Goal: Task Accomplishment & Management: Use online tool/utility

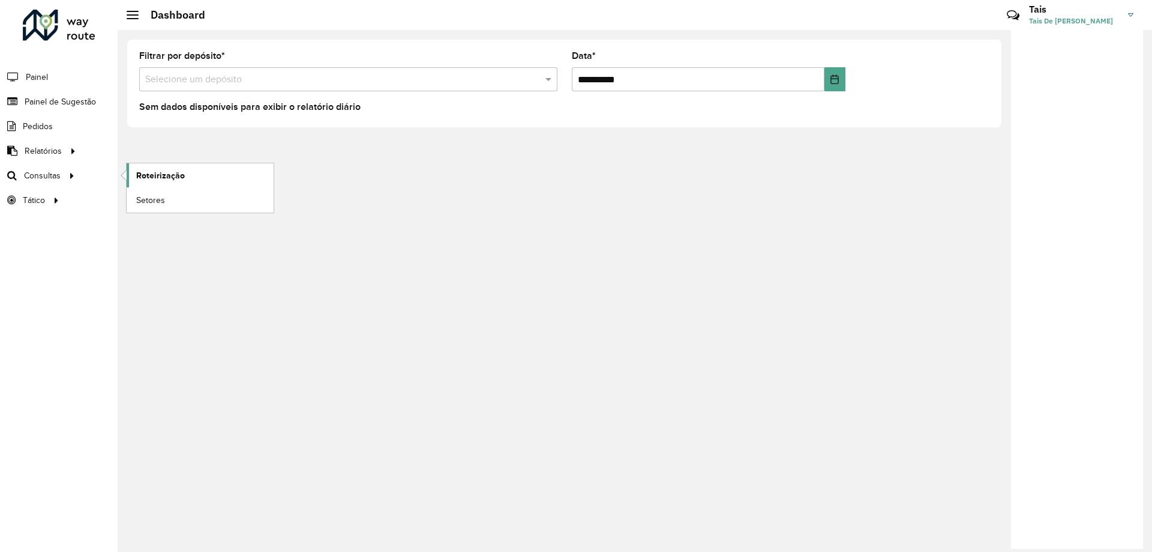
click at [156, 181] on span "Roteirização" at bounding box center [160, 175] width 49 height 13
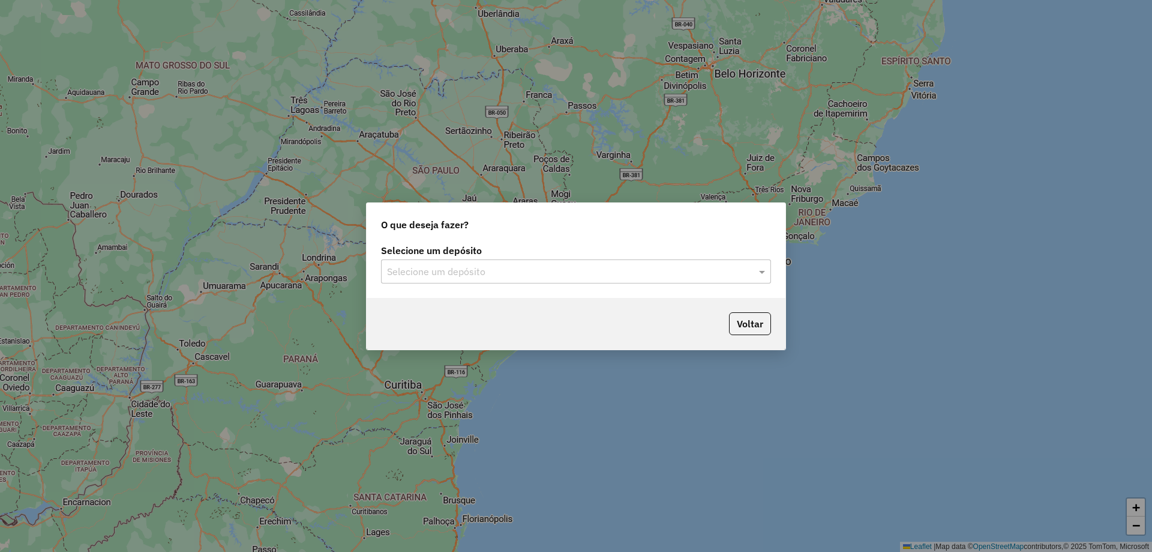
click at [457, 270] on input "text" at bounding box center [564, 272] width 354 height 14
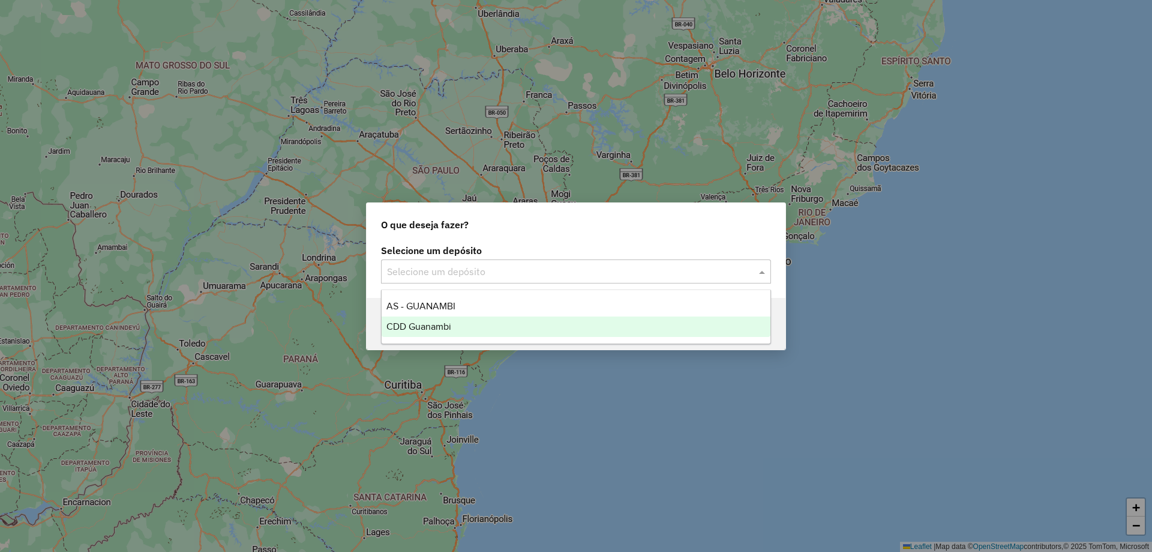
click at [432, 334] on div "CDD Guanambi" at bounding box center [576, 326] width 389 height 20
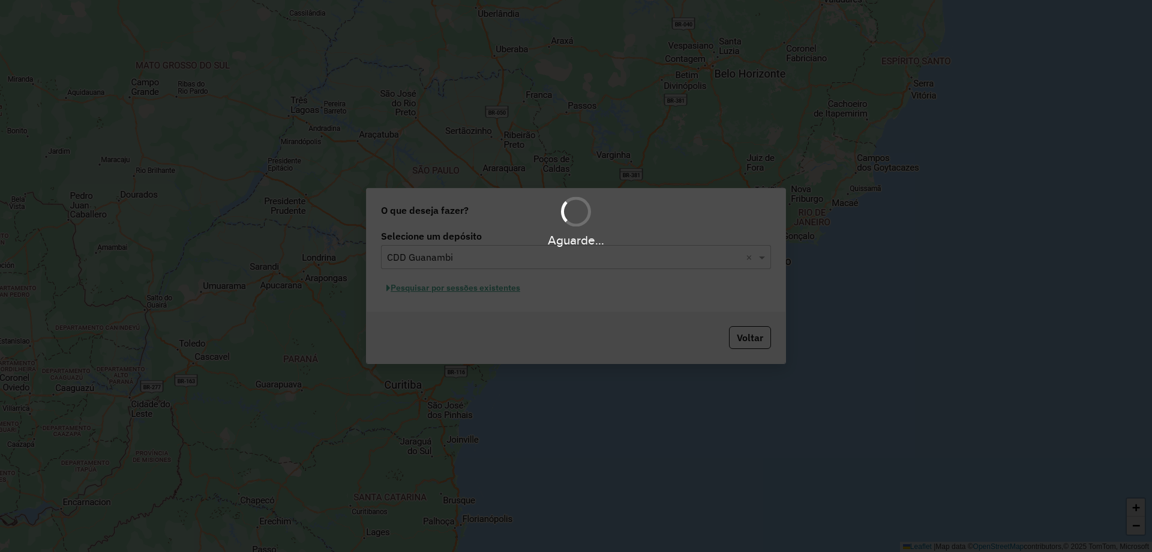
click at [494, 292] on div "Aguarde..." at bounding box center [576, 276] width 1152 height 552
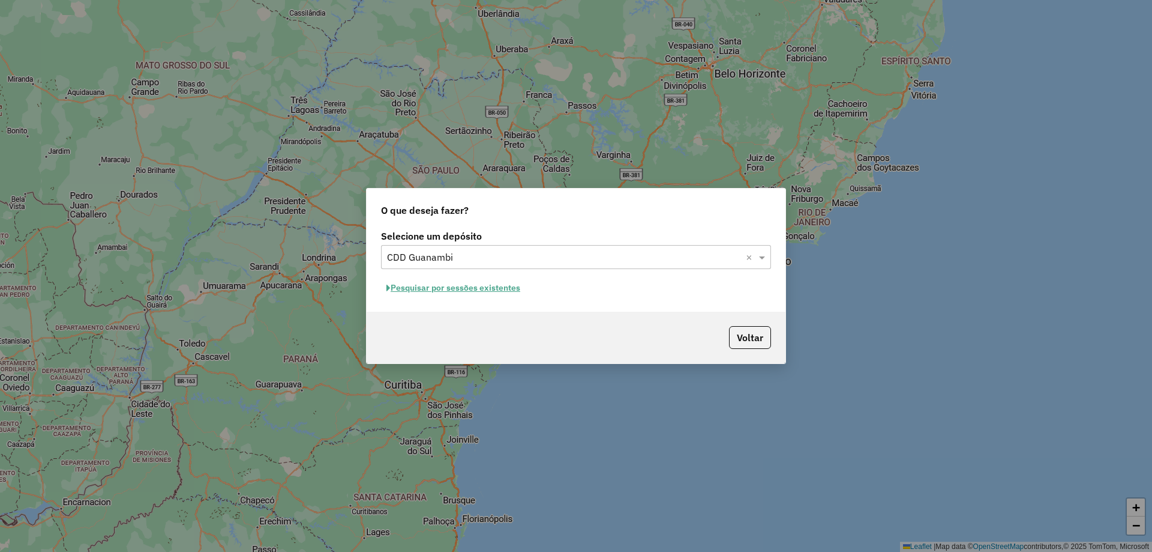
click at [478, 288] on button "Pesquisar por sessões existentes" at bounding box center [453, 288] width 145 height 19
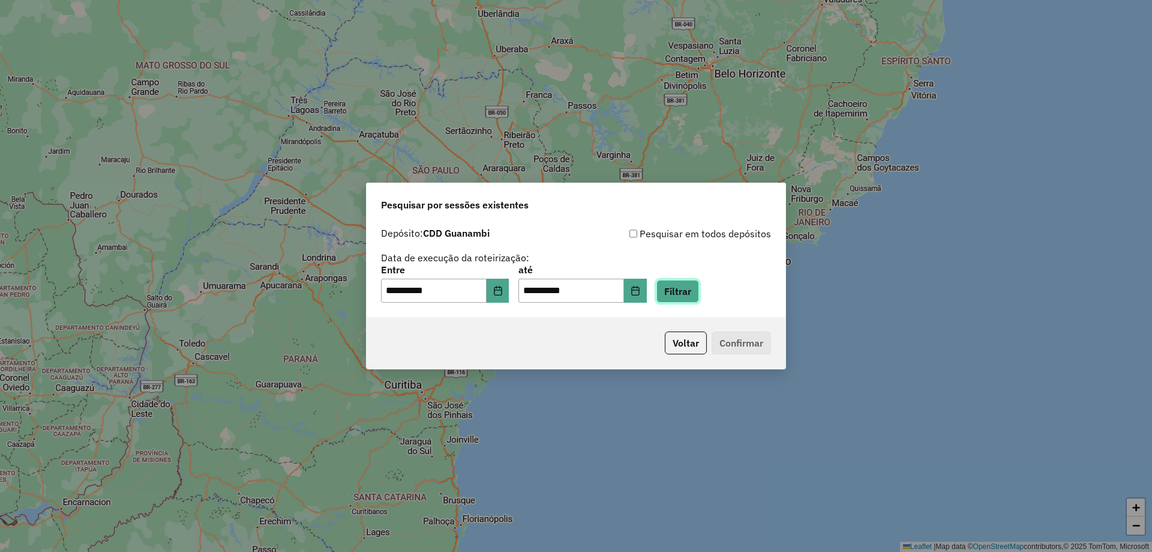
click at [686, 297] on button "Filtrar" at bounding box center [678, 291] width 43 height 23
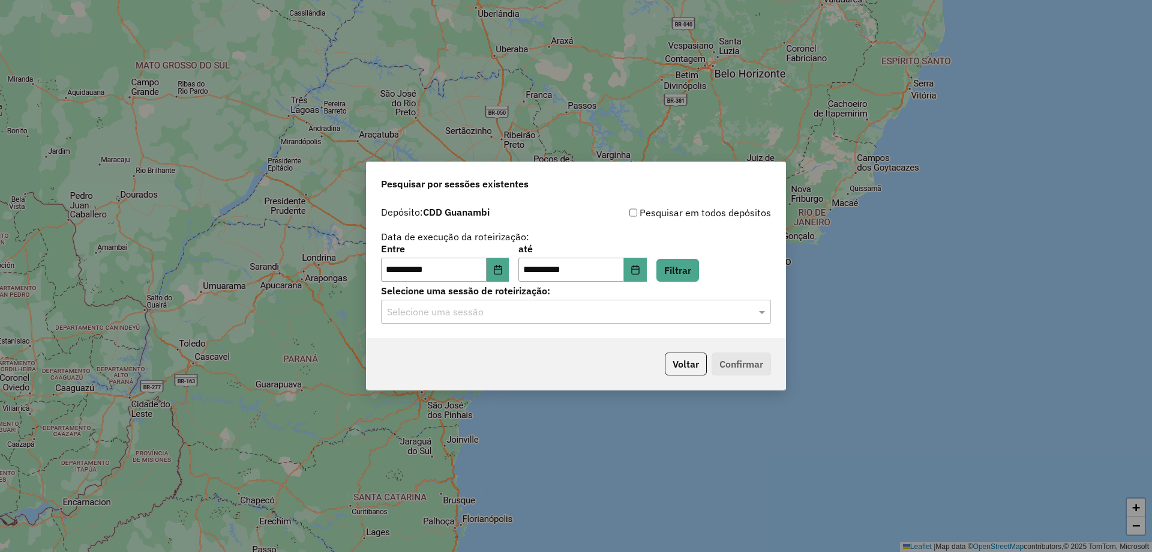
click at [594, 310] on input "text" at bounding box center [564, 312] width 354 height 14
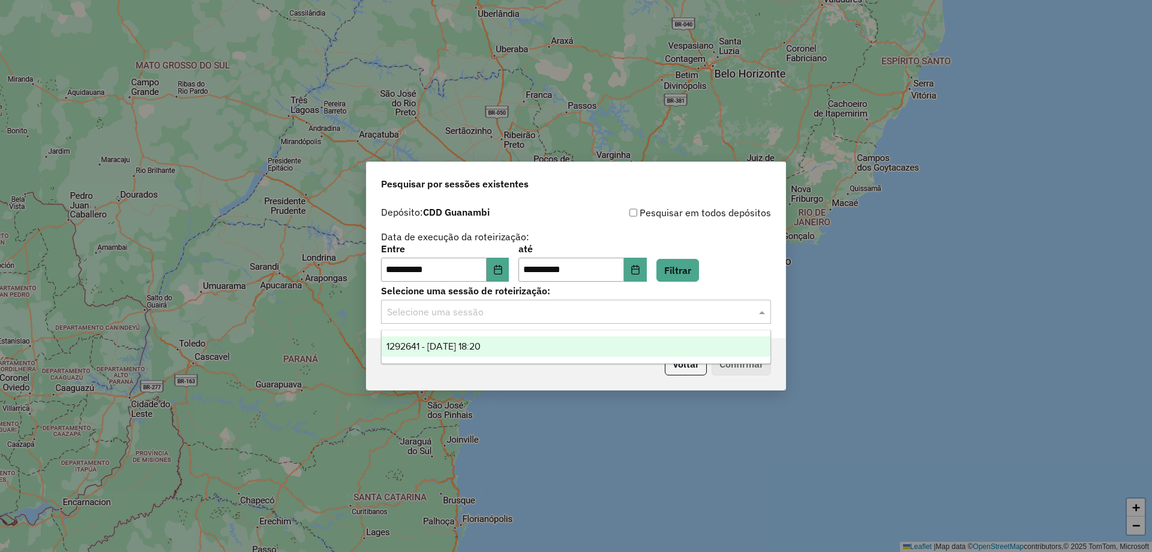
click at [466, 344] on span "1292641 - 11/10/2025 18:20" at bounding box center [434, 346] width 94 height 10
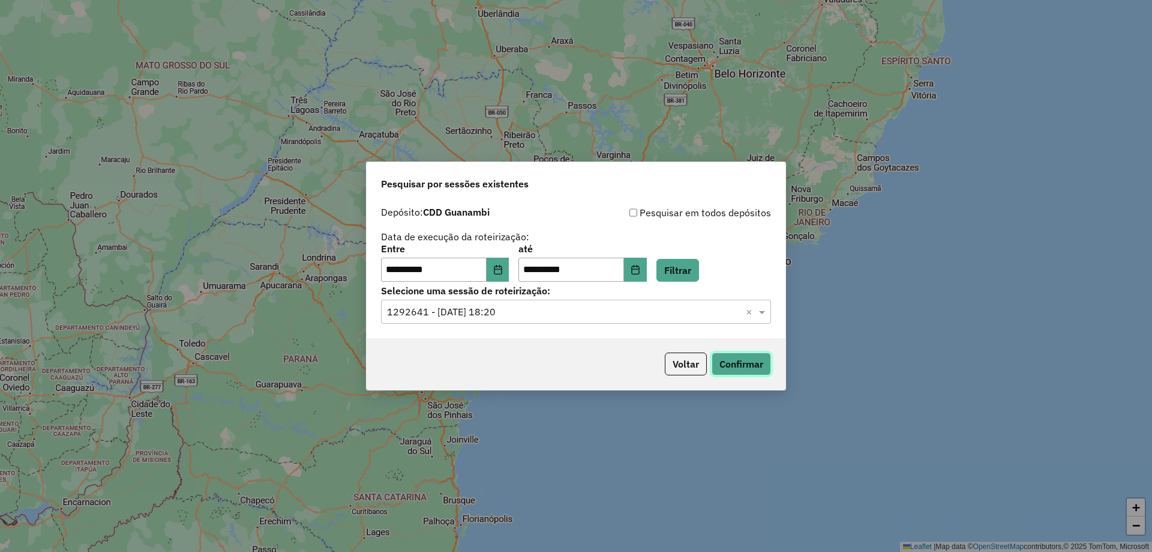
click at [727, 366] on button "Confirmar" at bounding box center [741, 363] width 59 height 23
click at [510, 272] on button "Choose Date" at bounding box center [498, 270] width 23 height 24
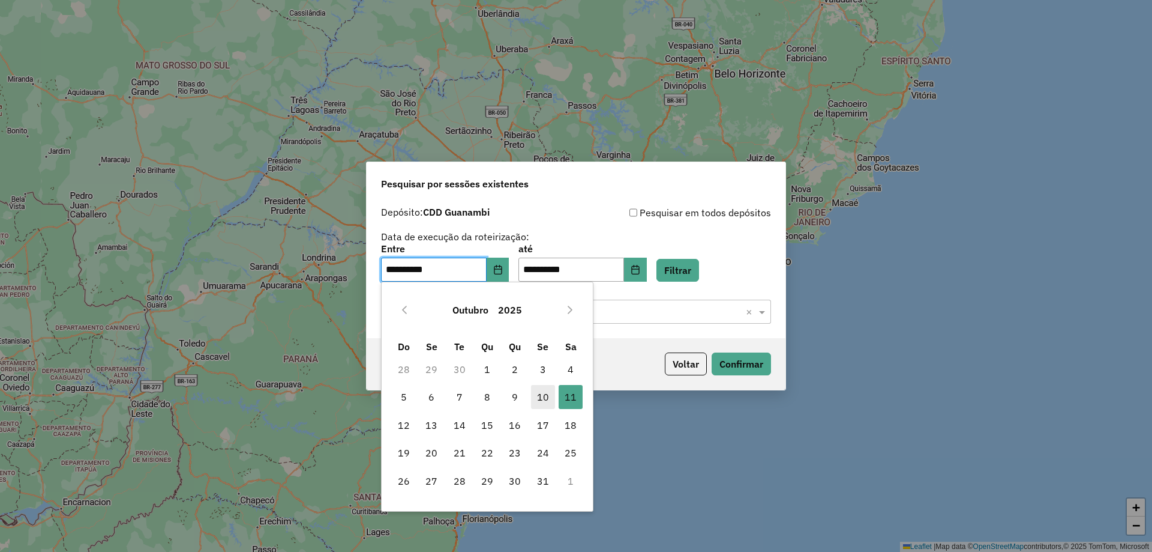
click at [536, 400] on span "10" at bounding box center [543, 397] width 24 height 24
type input "**********"
click at [545, 399] on div "**********" at bounding box center [576, 276] width 1152 height 552
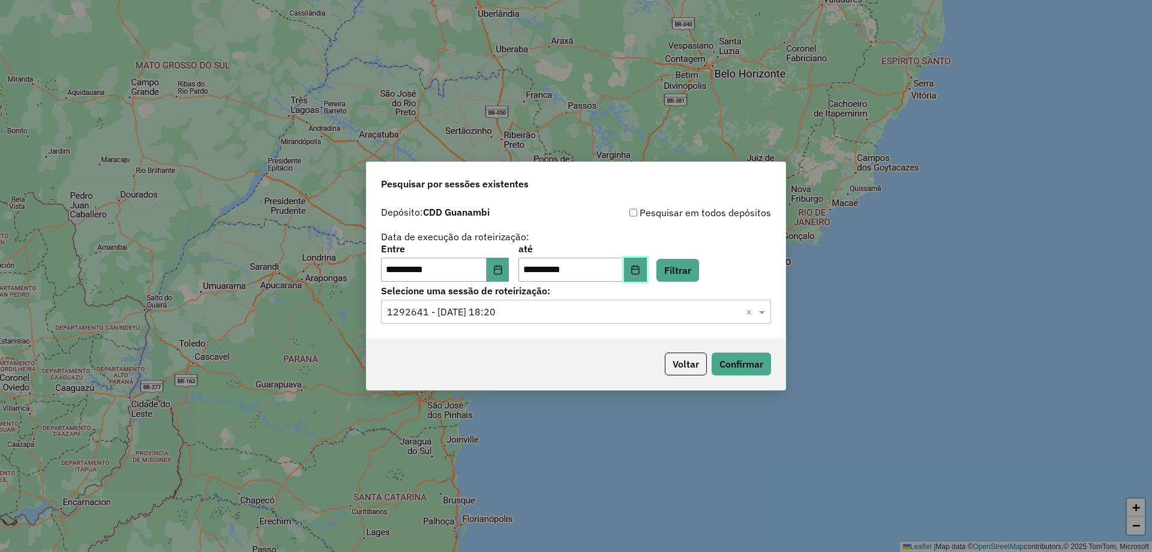
click at [640, 273] on icon "Choose Date" at bounding box center [636, 270] width 10 height 10
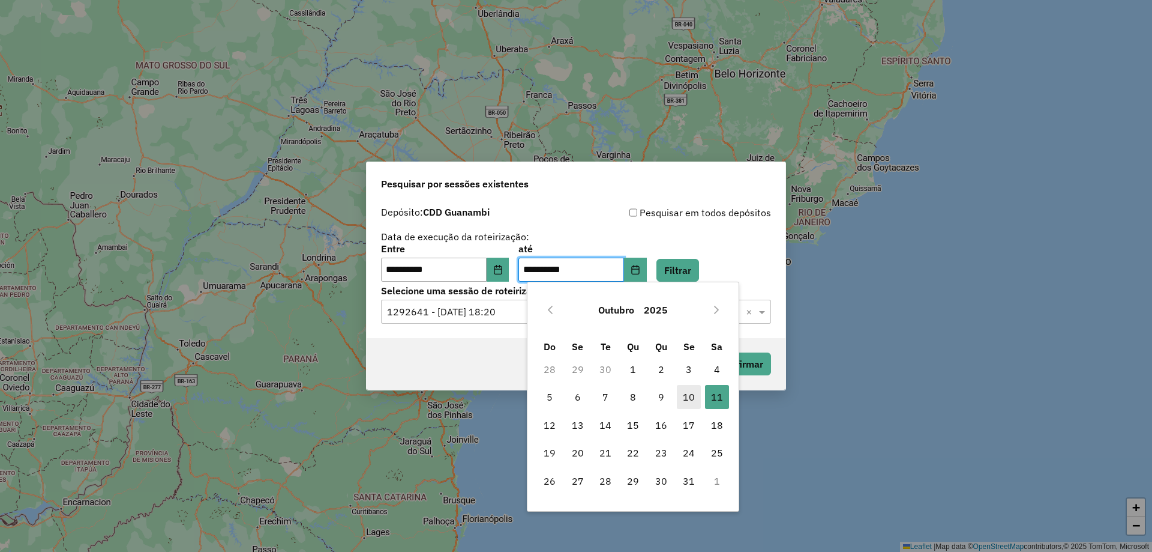
click at [685, 399] on span "10" at bounding box center [689, 397] width 24 height 24
type input "**********"
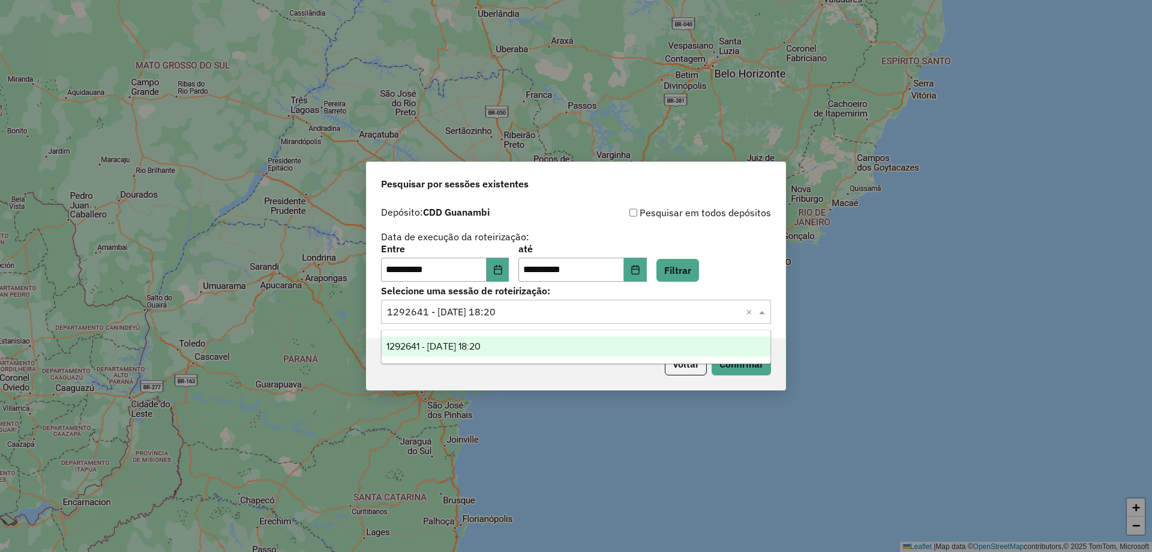
click at [723, 319] on div "Selecione uma sessão × 1292641 - 11/10/2025 18:20 ×" at bounding box center [576, 312] width 390 height 24
click at [697, 279] on button "Filtrar" at bounding box center [678, 270] width 43 height 23
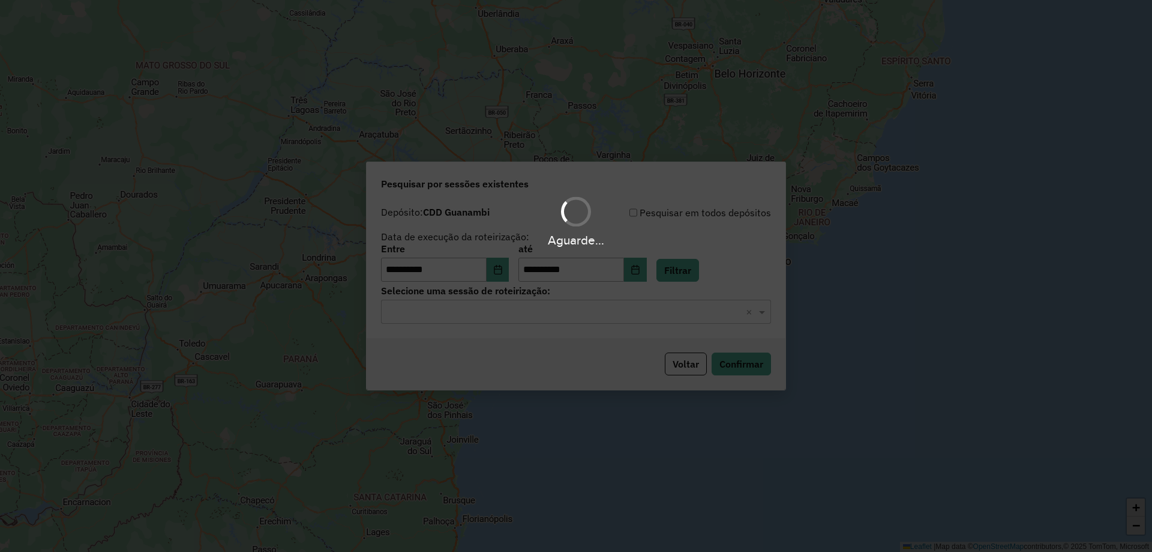
click at [522, 304] on div "Aguarde..." at bounding box center [576, 276] width 1152 height 552
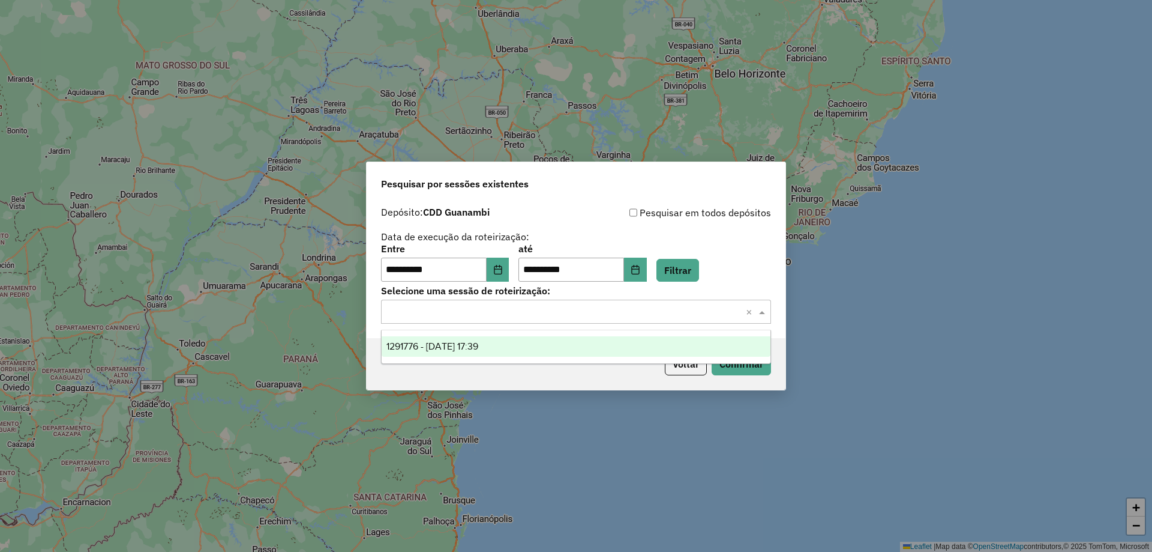
click at [532, 315] on input "text" at bounding box center [564, 312] width 354 height 14
click at [454, 351] on span "1291776 - 10/10/2025 17:39" at bounding box center [433, 346] width 92 height 10
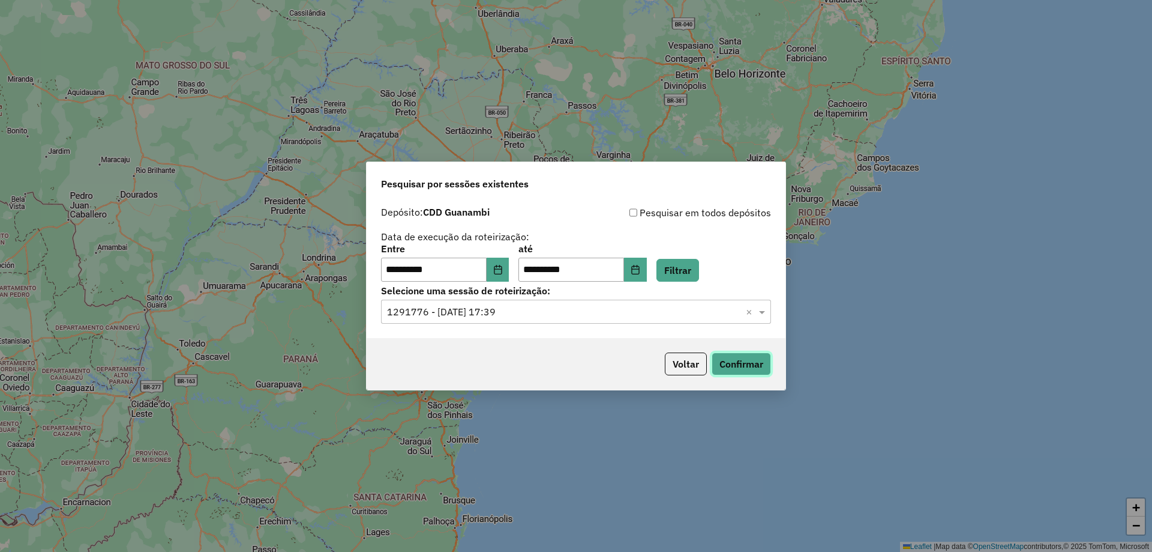
click at [761, 352] on button "Confirmar" at bounding box center [741, 363] width 59 height 23
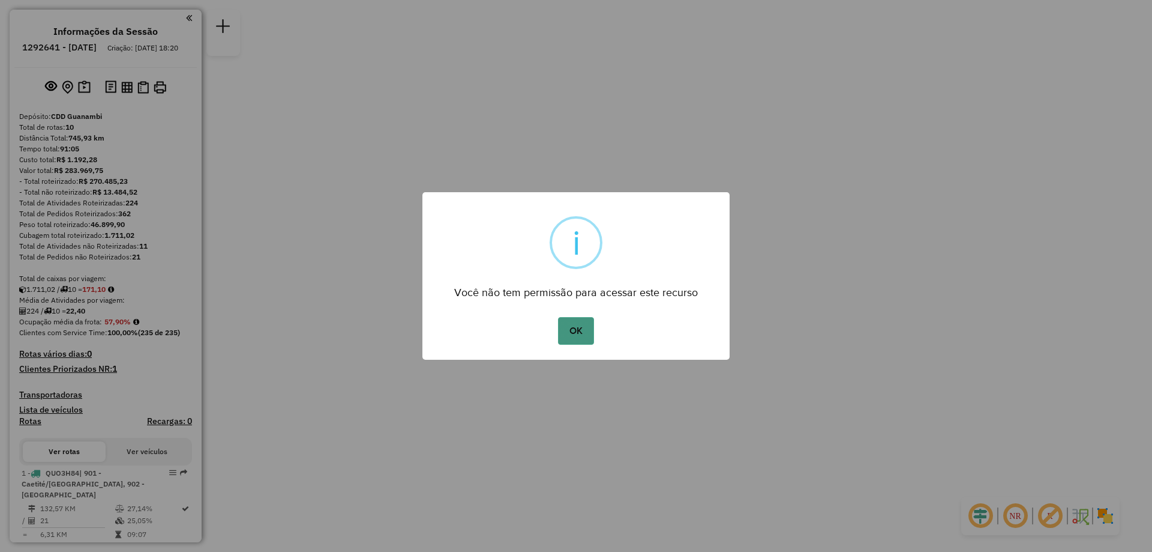
click at [580, 327] on button "OK" at bounding box center [575, 331] width 35 height 28
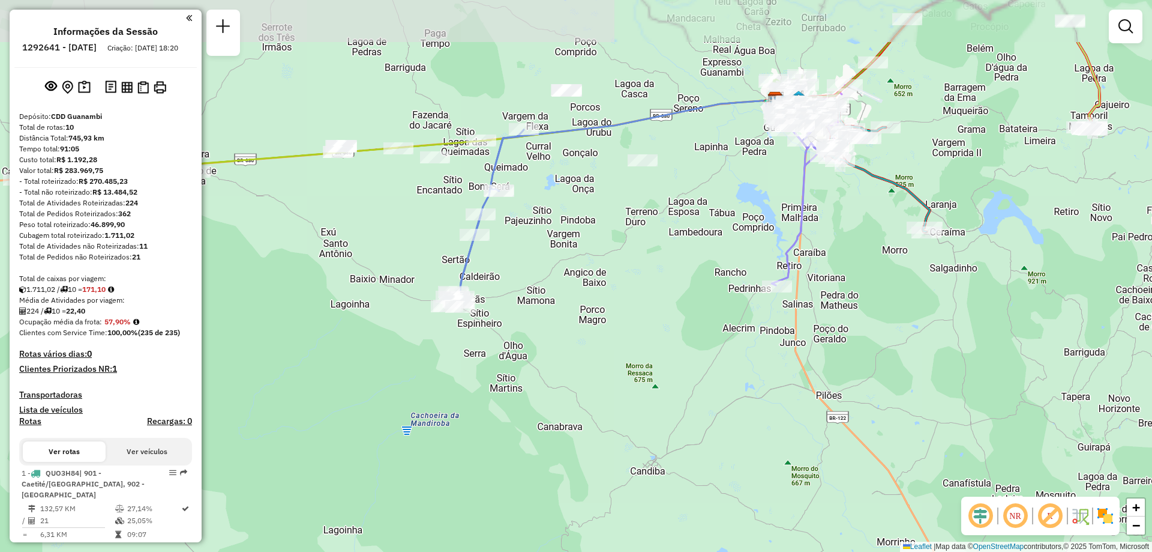
drag, startPoint x: 538, startPoint y: 346, endPoint x: 608, endPoint y: 444, distance: 119.6
click at [608, 444] on div "Janela de atendimento Grade de atendimento Capacidade Transportadoras Veículos …" at bounding box center [576, 276] width 1152 height 552
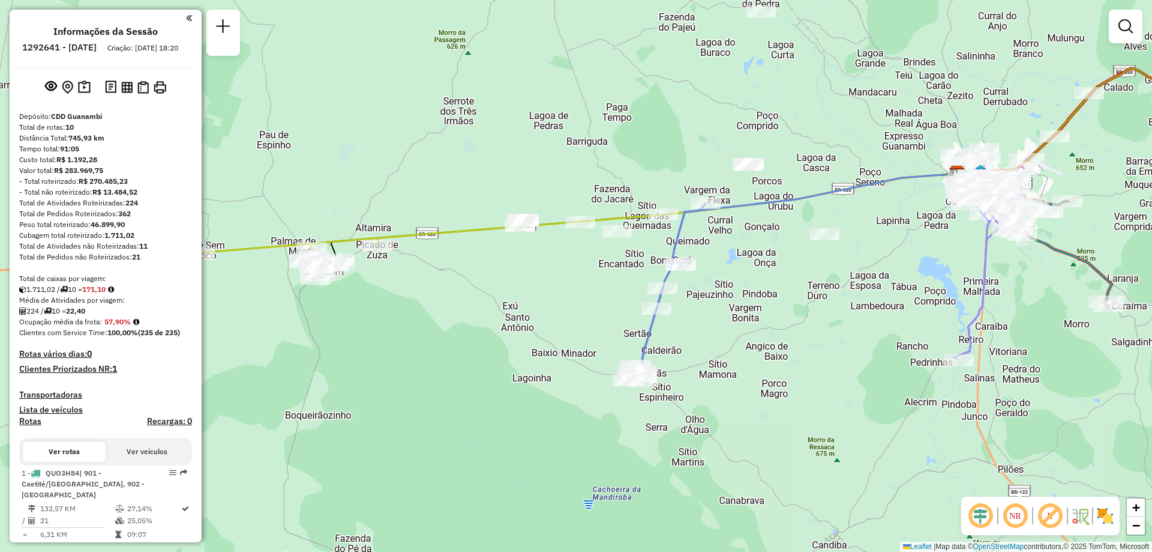
drag, startPoint x: 611, startPoint y: 322, endPoint x: 794, endPoint y: 396, distance: 196.8
click at [794, 396] on div "Janela de atendimento Grade de atendimento Capacidade Transportadoras Veículos …" at bounding box center [576, 276] width 1152 height 552
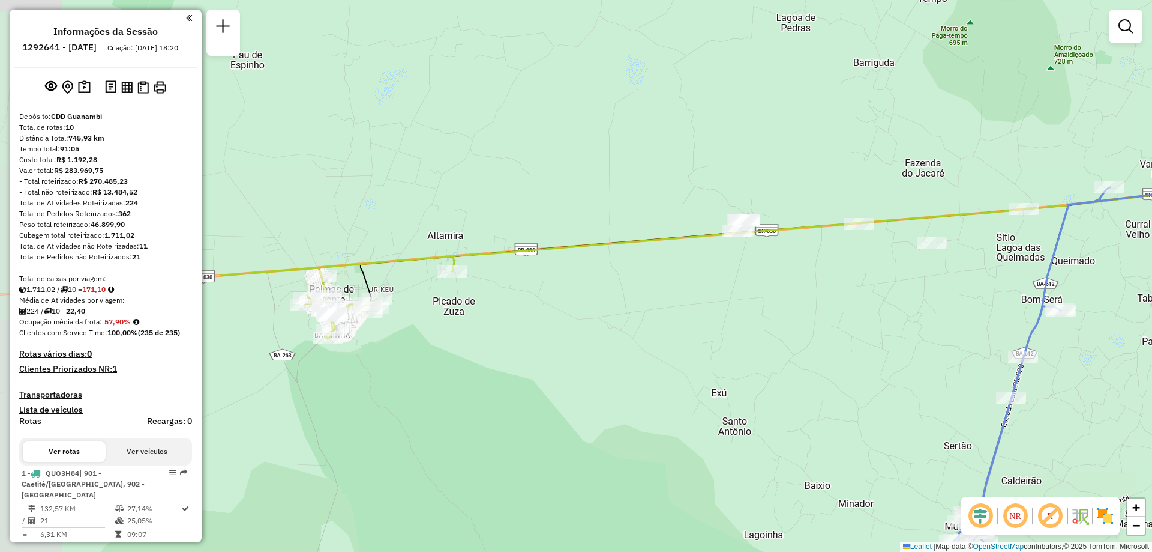
drag, startPoint x: 458, startPoint y: 247, endPoint x: 785, endPoint y: 301, distance: 331.6
click at [785, 301] on div "Janela de atendimento Grade de atendimento Capacidade Transportadoras Veículos …" at bounding box center [576, 276] width 1152 height 552
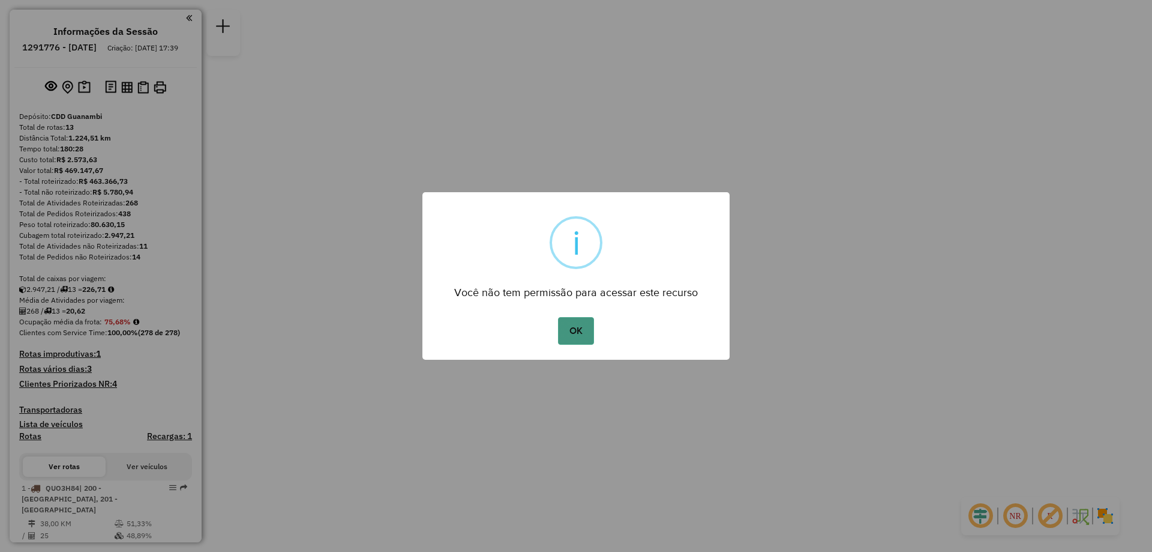
click at [568, 332] on button "OK" at bounding box center [575, 331] width 35 height 28
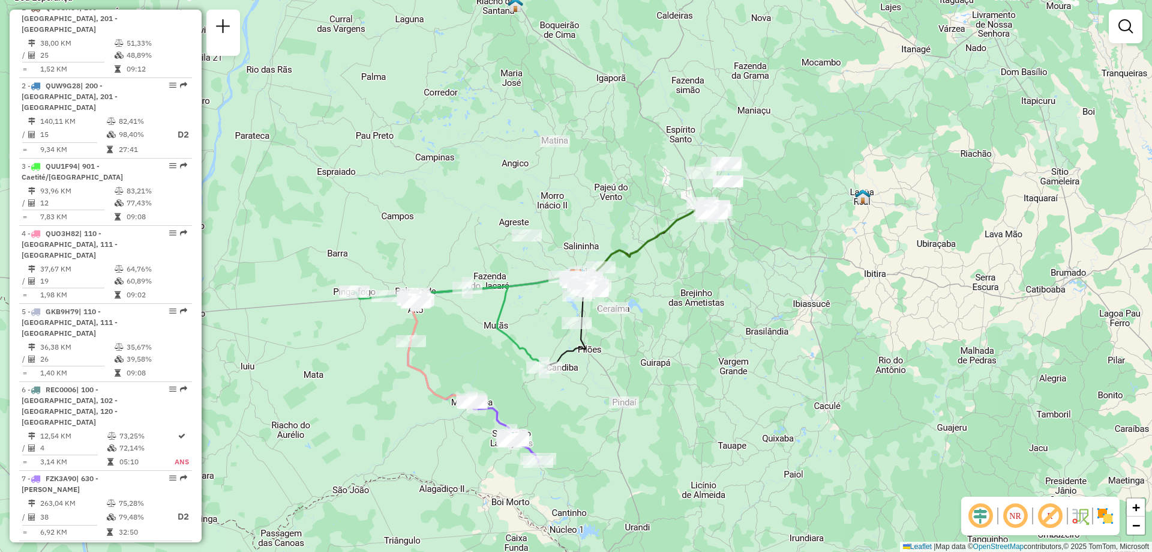
scroll to position [600, 0]
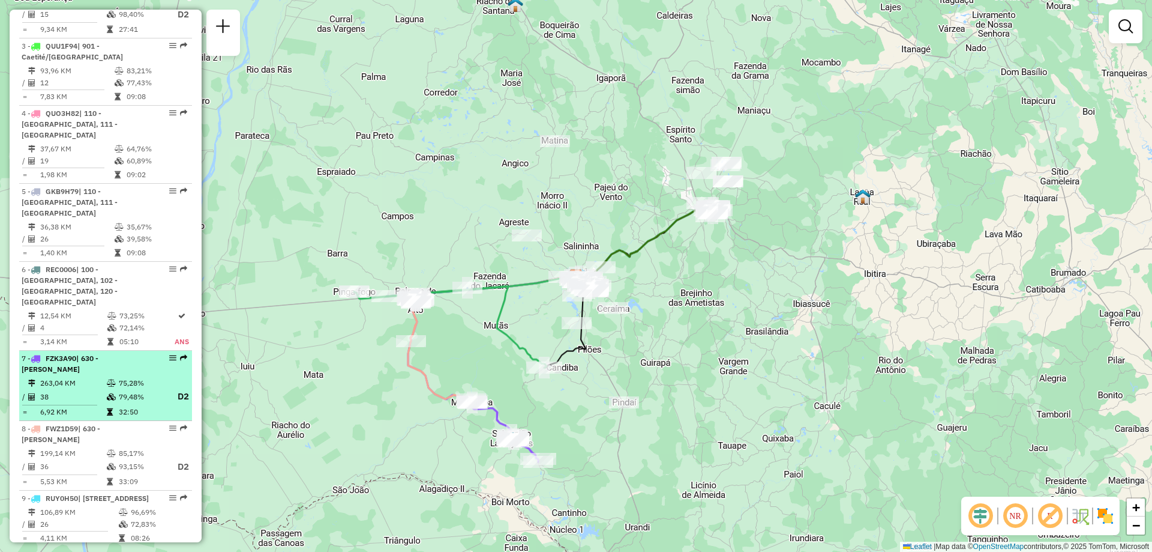
click at [74, 377] on td "263,04 KM" at bounding box center [73, 383] width 67 height 12
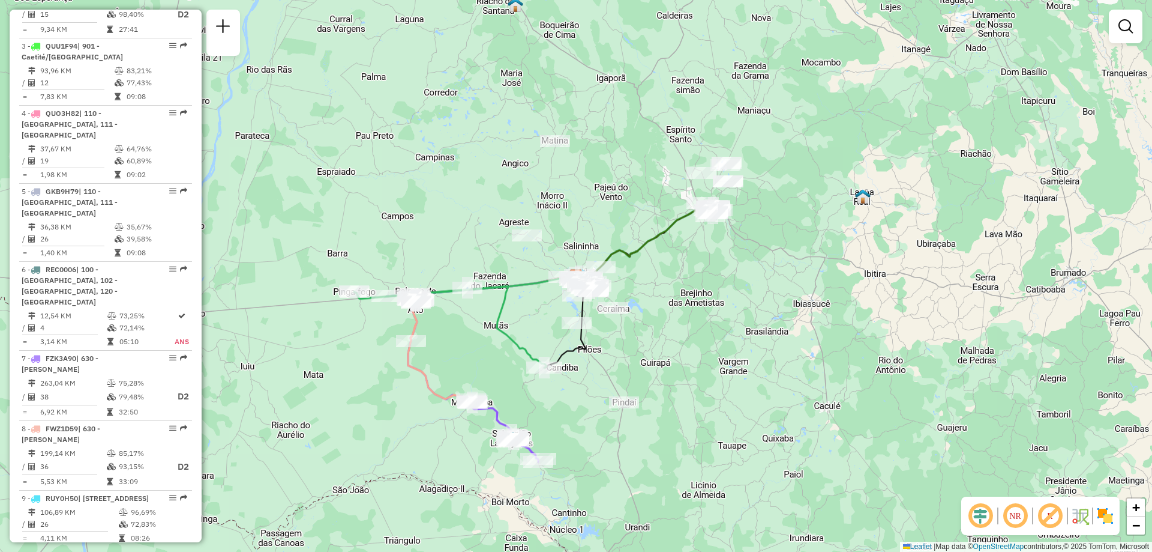
select select "**********"
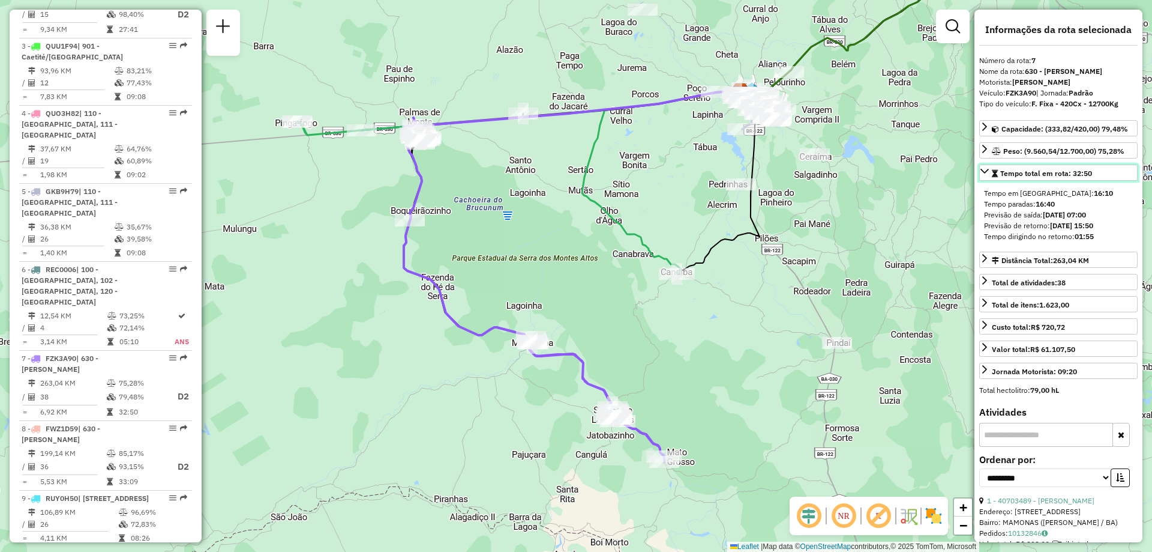
click at [987, 176] on icon at bounding box center [985, 171] width 10 height 10
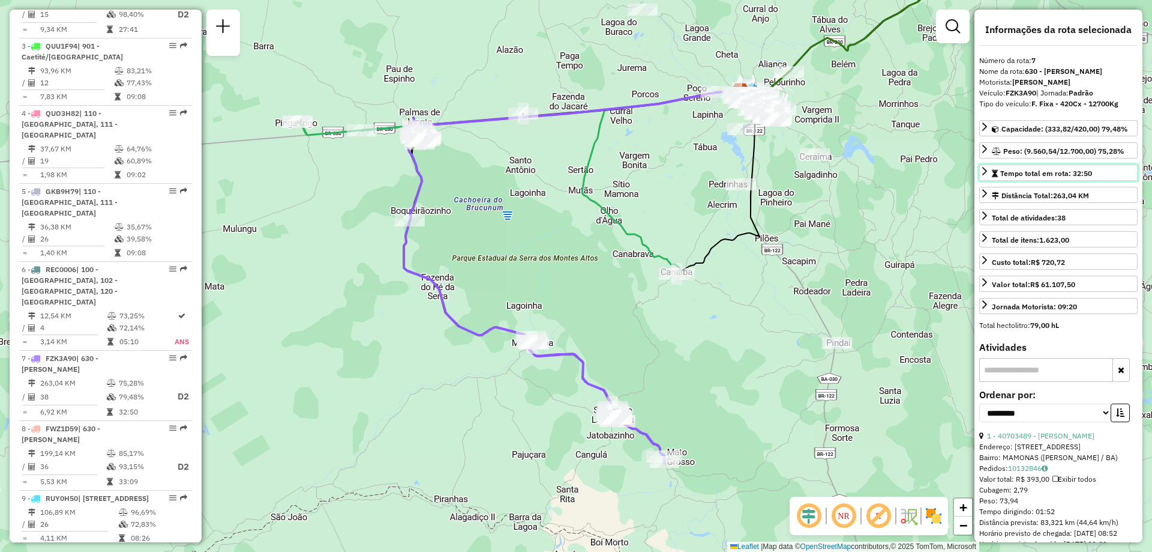
click at [987, 167] on icon at bounding box center [985, 171] width 10 height 10
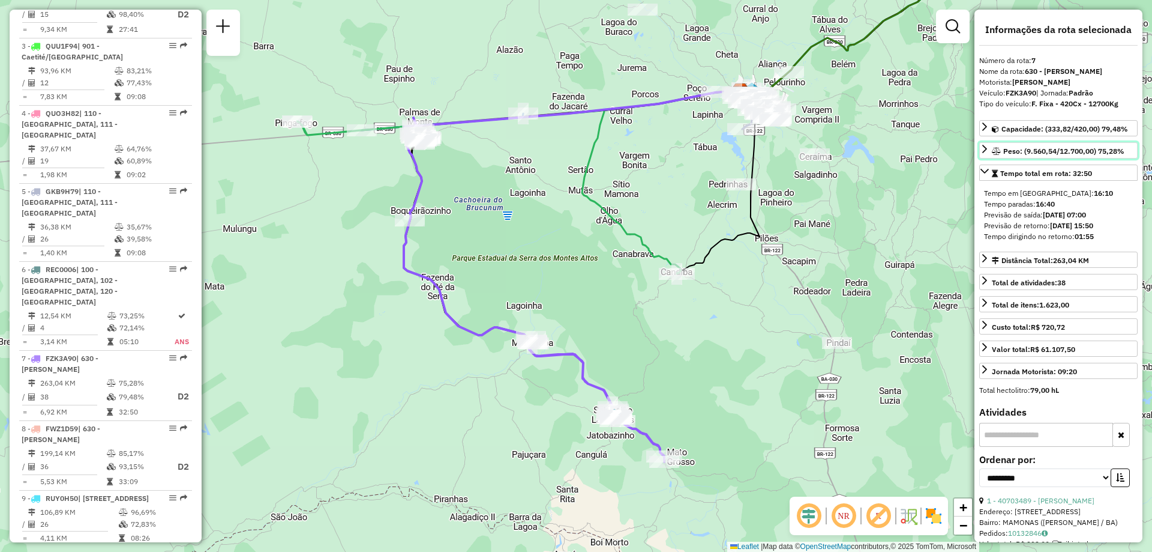
click at [985, 155] on link "Peso: (9.560,54/12.700,00) 75,28%" at bounding box center [1059, 150] width 158 height 16
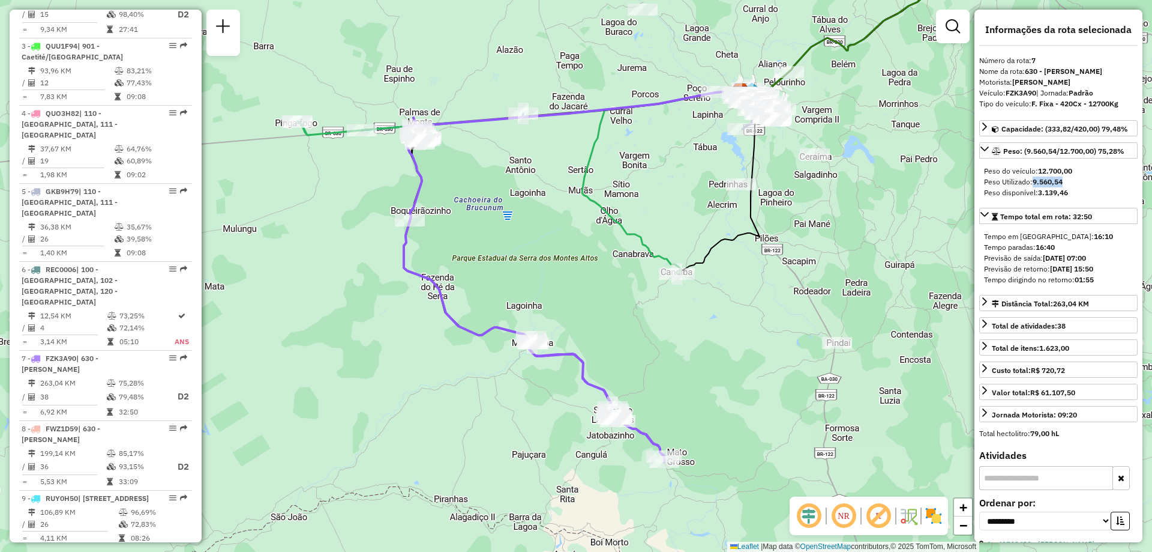
drag, startPoint x: 1035, startPoint y: 182, endPoint x: 1065, endPoint y: 184, distance: 30.7
click at [1065, 184] on div "Peso Utilizado: 9.560,54" at bounding box center [1058, 181] width 149 height 11
copy strong "9.560,54"
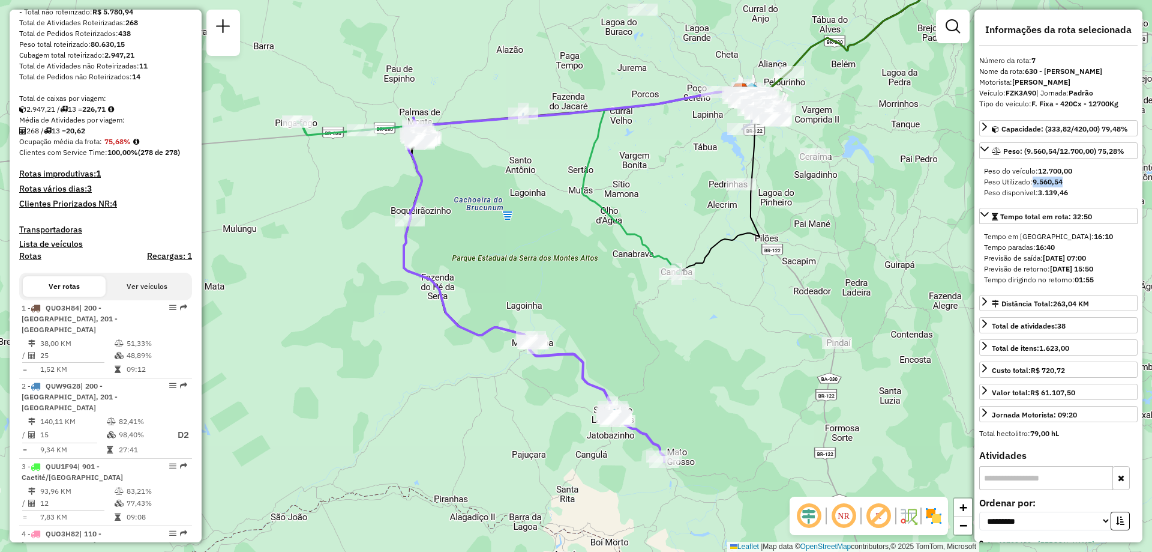
scroll to position [0, 0]
